Goal: Task Accomplishment & Management: Manage account settings

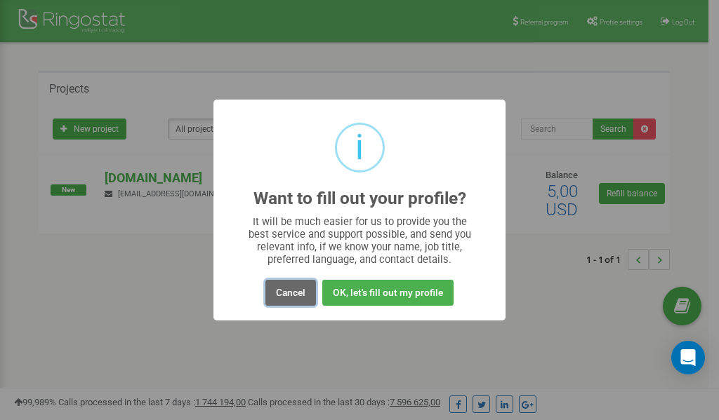
click at [296, 291] on button "Cancel" at bounding box center [290, 293] width 51 height 26
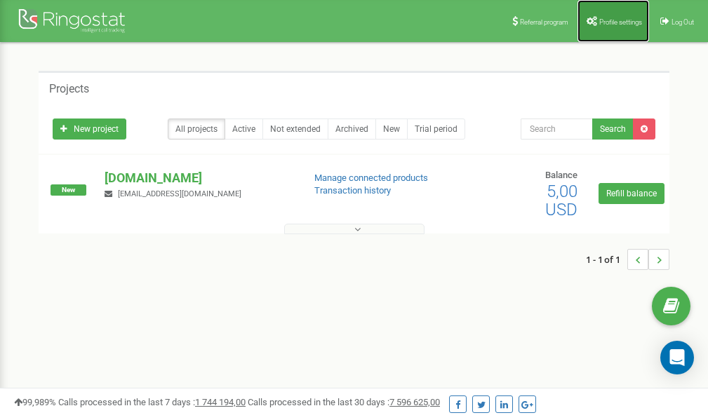
click at [615, 21] on span "Profile settings" at bounding box center [620, 22] width 43 height 8
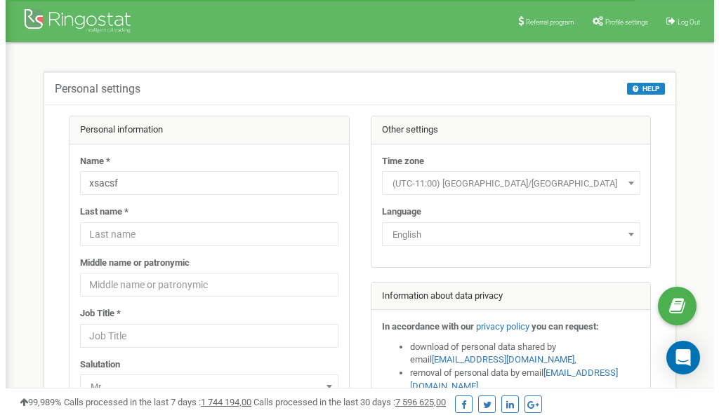
scroll to position [70, 0]
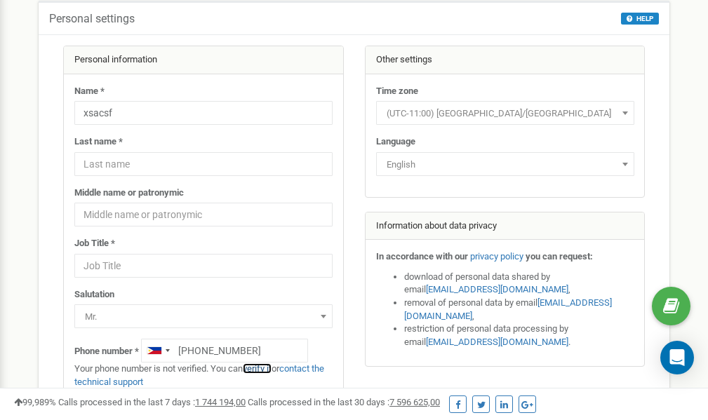
click at [266, 369] on link "verify it" at bounding box center [257, 368] width 29 height 11
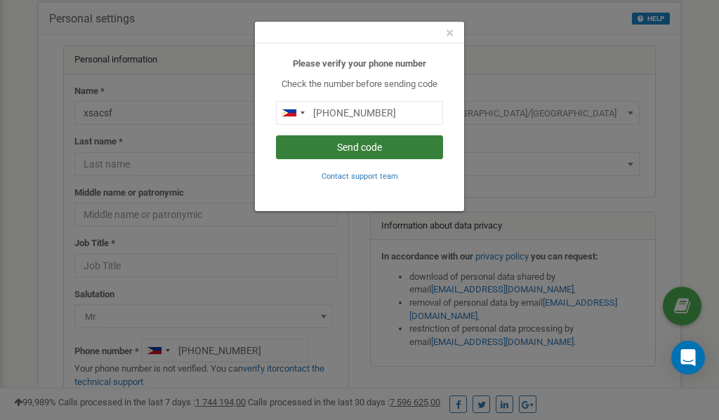
click at [389, 147] on button "Send code" at bounding box center [359, 147] width 167 height 24
